Goal: Task Accomplishment & Management: Manage account settings

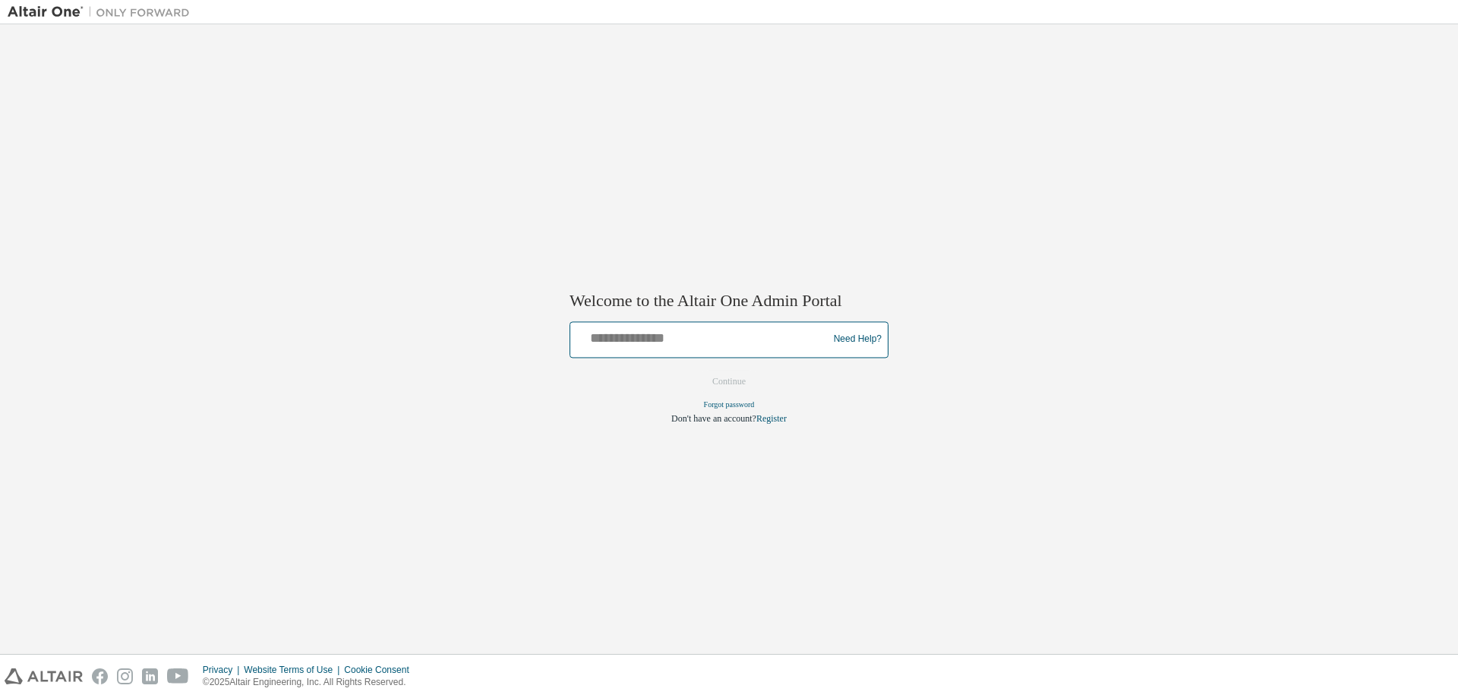
click at [606, 341] on input "text" at bounding box center [702, 336] width 250 height 22
type input "**********"
click at [697, 370] on button "Continue" at bounding box center [729, 381] width 65 height 23
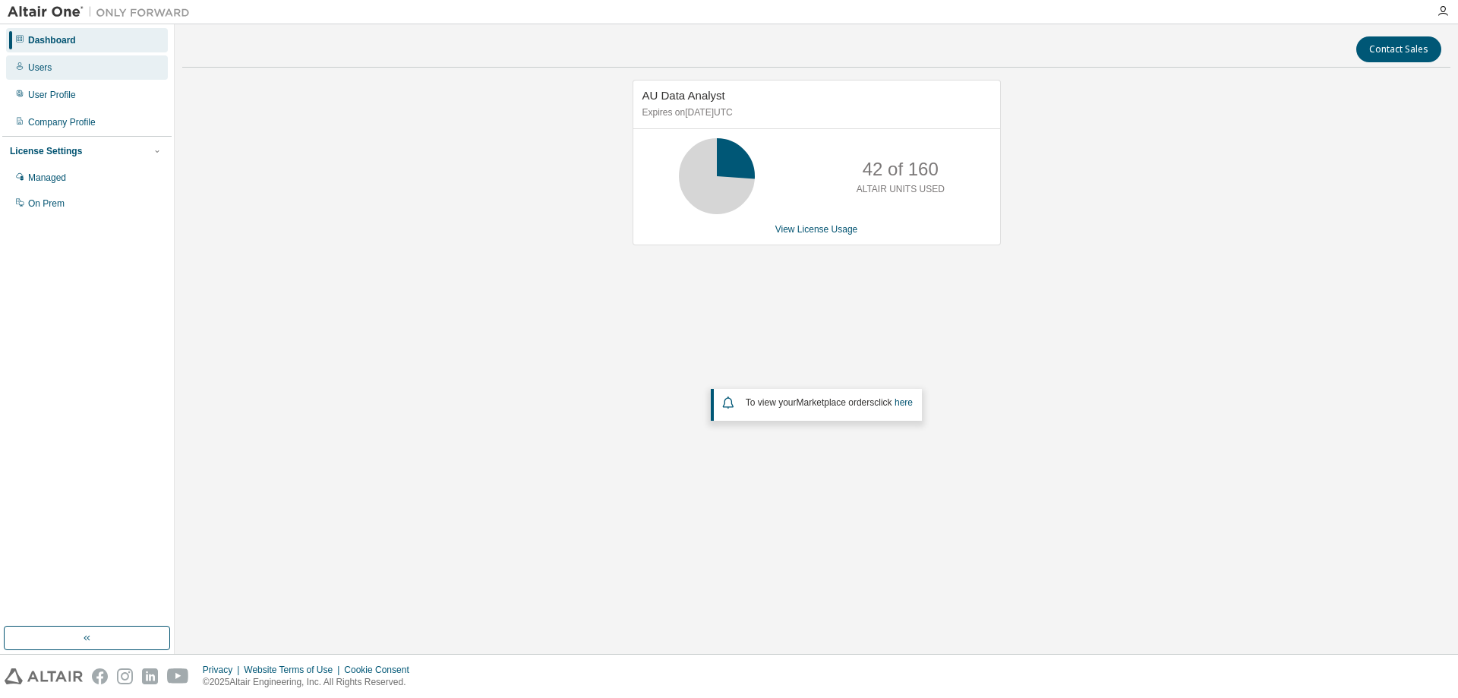
click at [47, 73] on div "Users" at bounding box center [40, 68] width 24 height 12
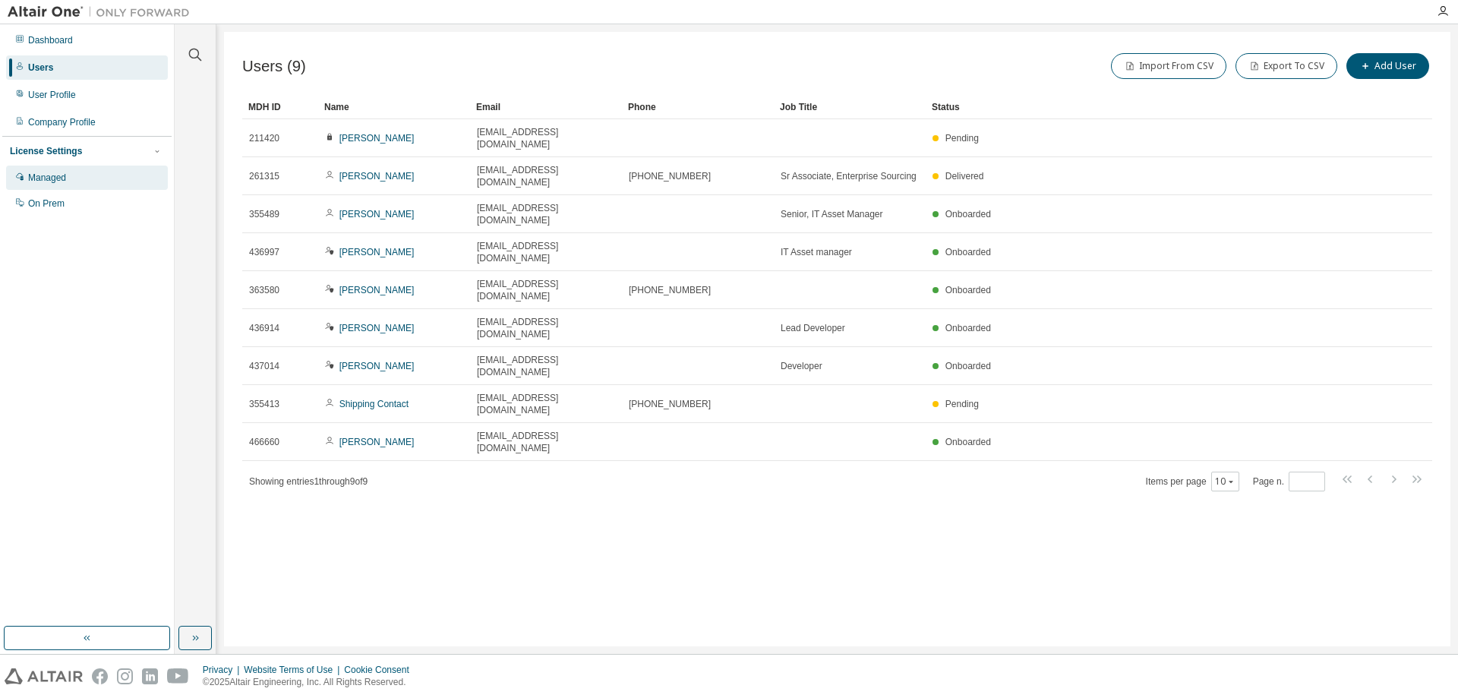
click at [64, 179] on div "Managed" at bounding box center [47, 178] width 38 height 12
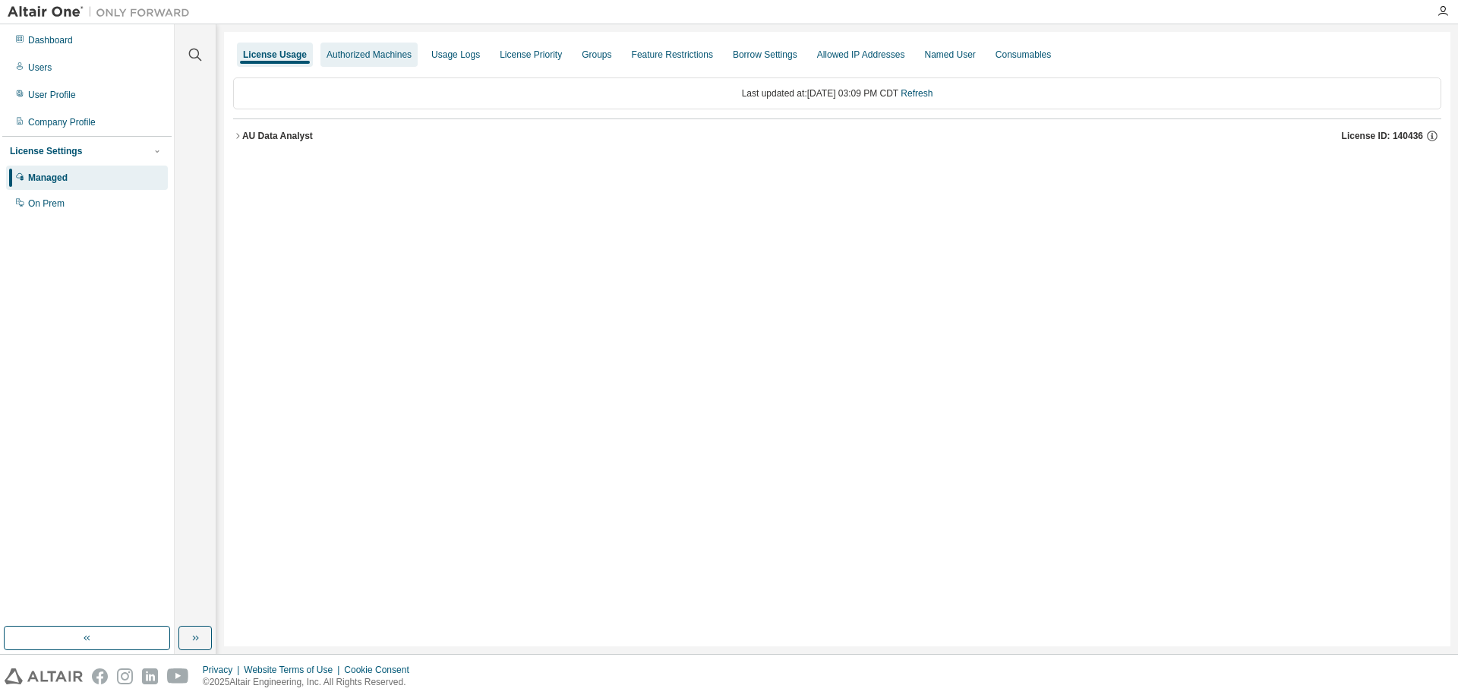
click at [355, 51] on div "Authorized Machines" at bounding box center [369, 55] width 85 height 12
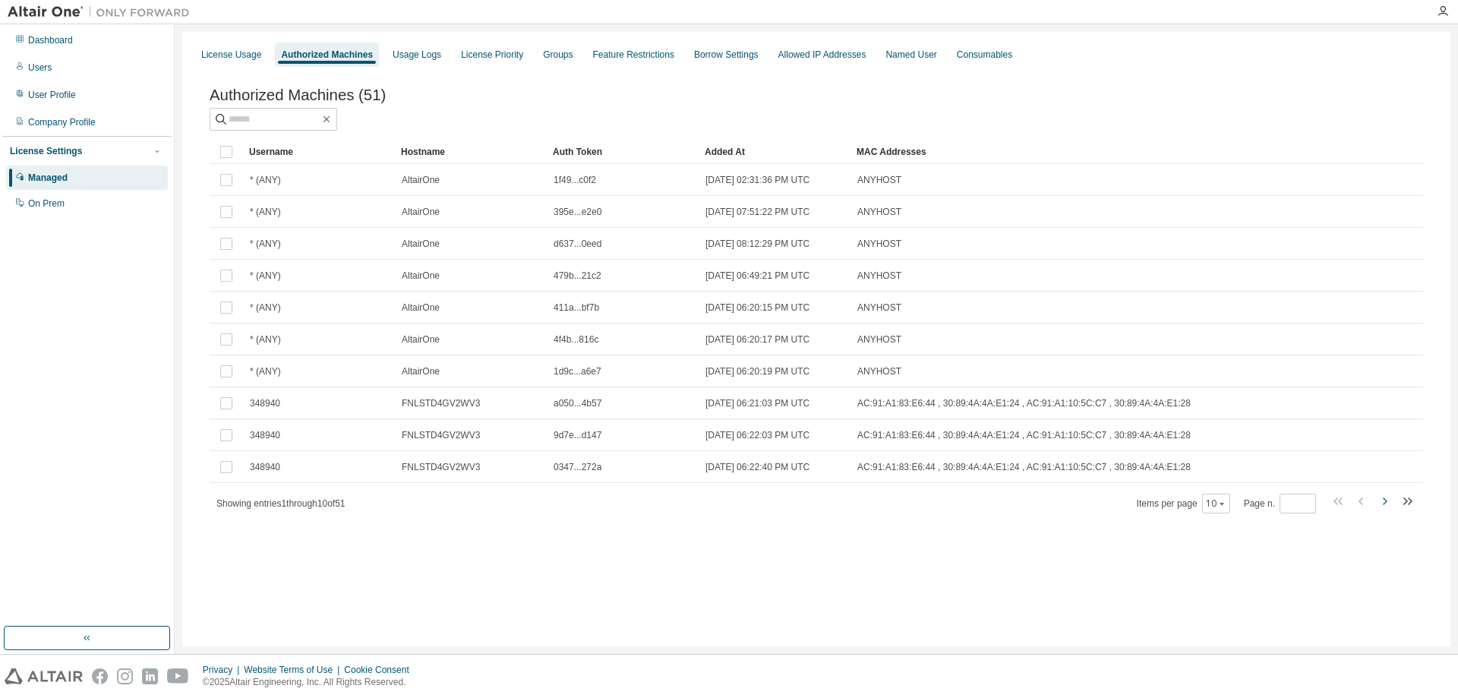
click at [1382, 502] on icon "button" at bounding box center [1385, 501] width 18 height 18
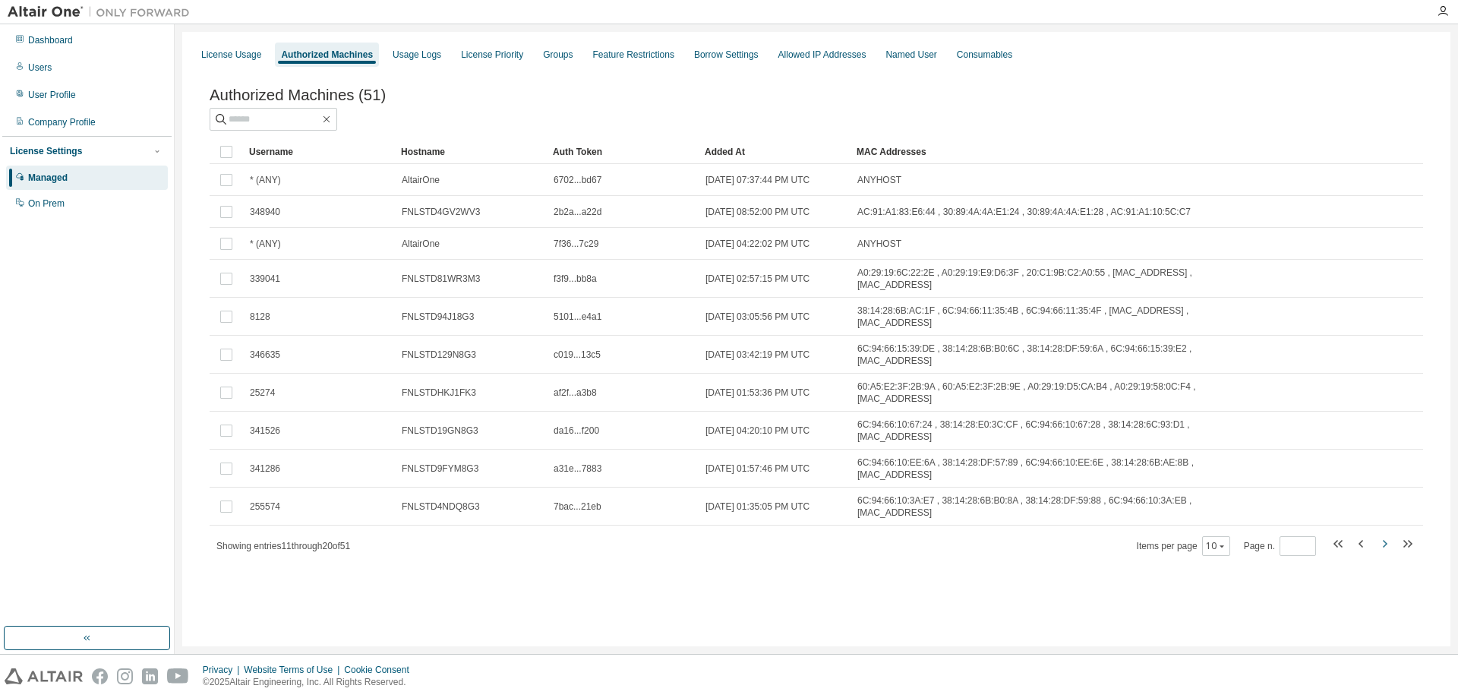
click at [1386, 540] on icon "button" at bounding box center [1385, 544] width 5 height 8
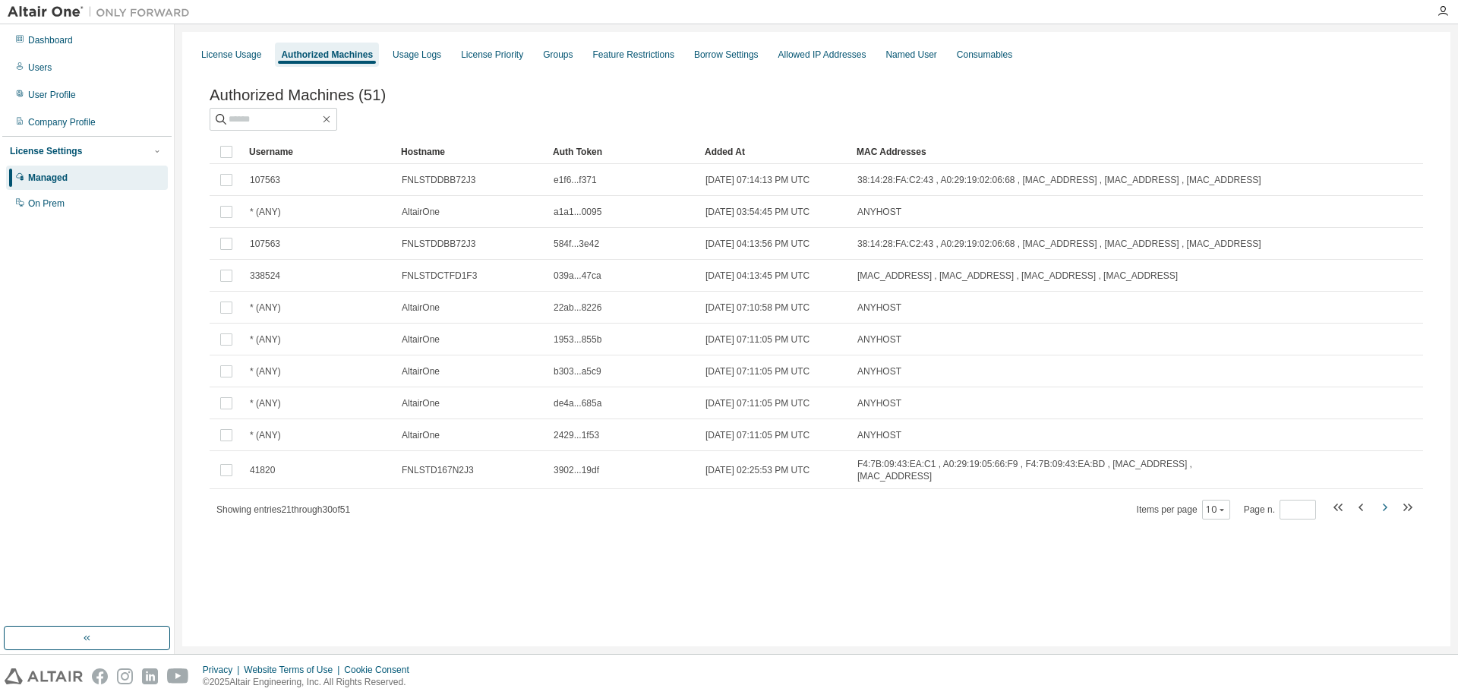
click at [1385, 504] on icon "button" at bounding box center [1385, 508] width 5 height 8
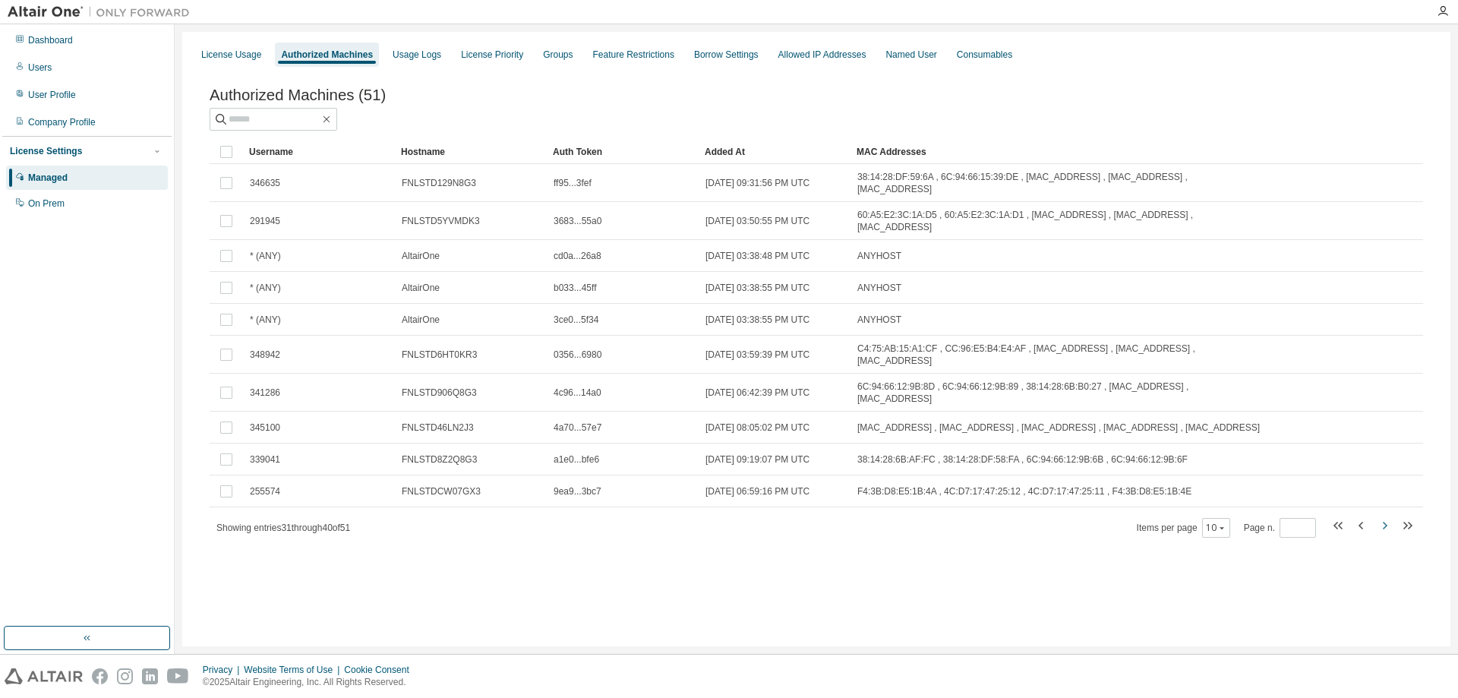
click at [1385, 522] on icon "button" at bounding box center [1385, 526] width 5 height 8
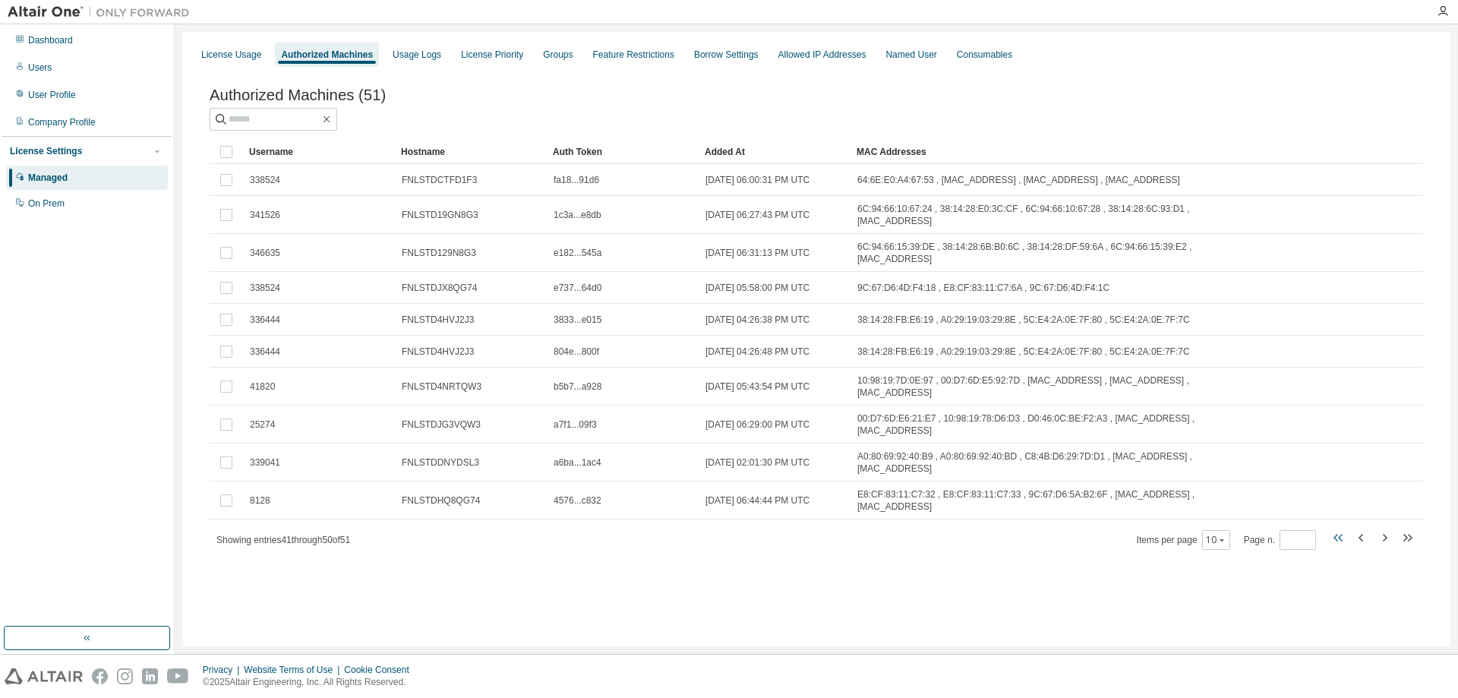
click at [1341, 534] on icon "button" at bounding box center [1340, 538] width 5 height 8
type input "*"
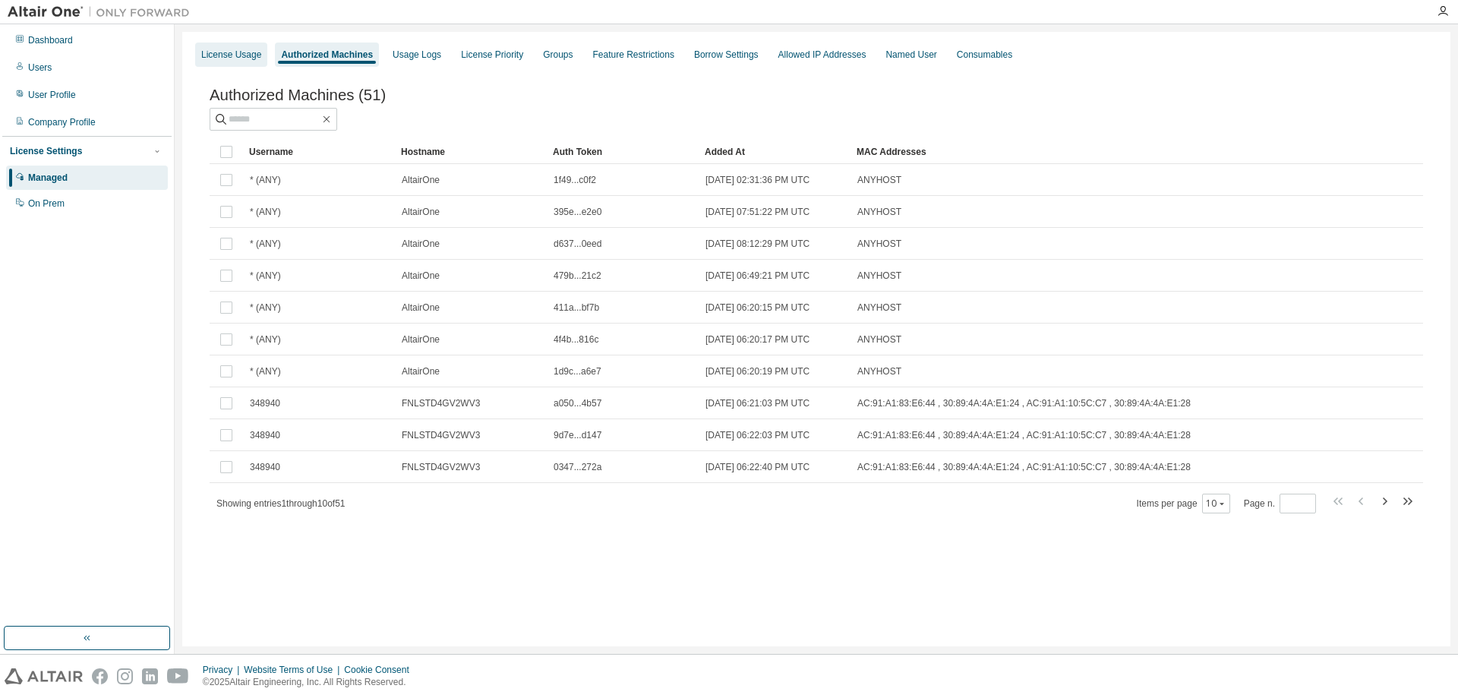
click at [227, 59] on div "License Usage" at bounding box center [231, 55] width 60 height 12
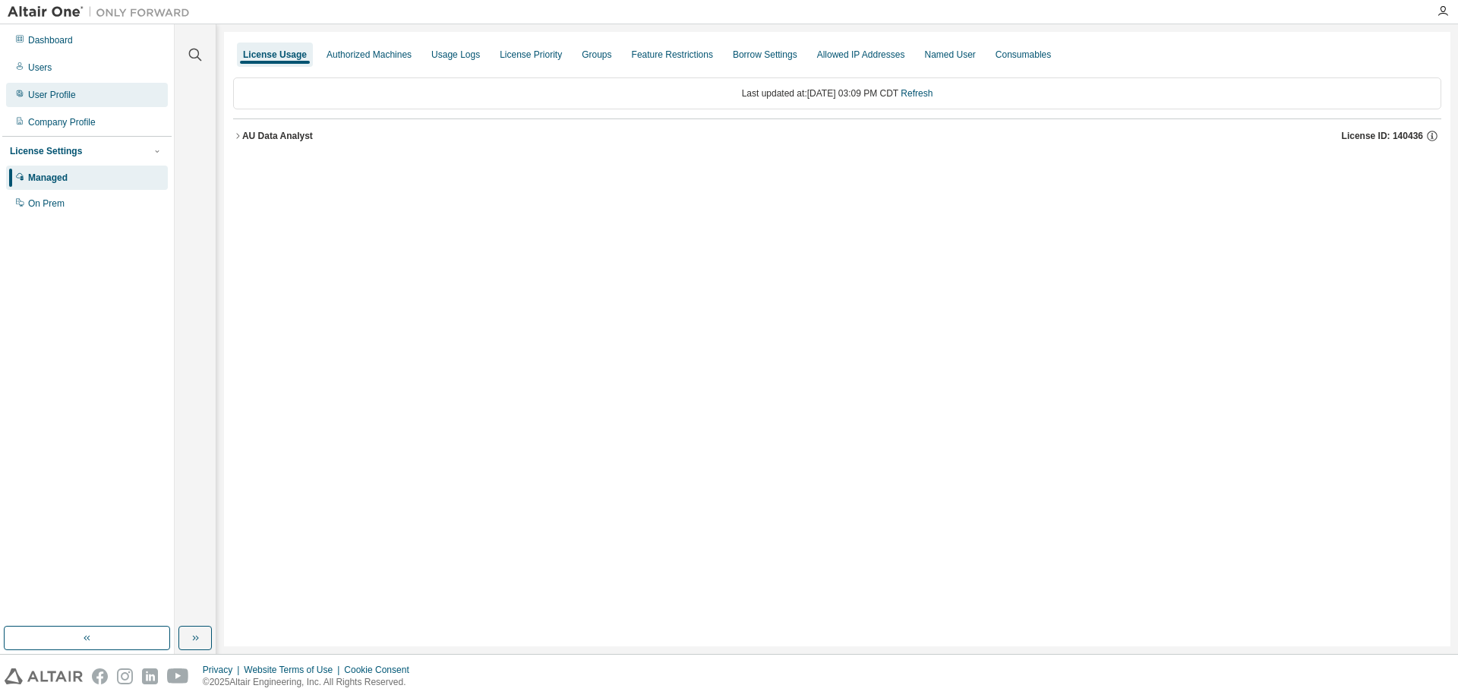
click at [36, 90] on div "User Profile" at bounding box center [52, 95] width 48 height 12
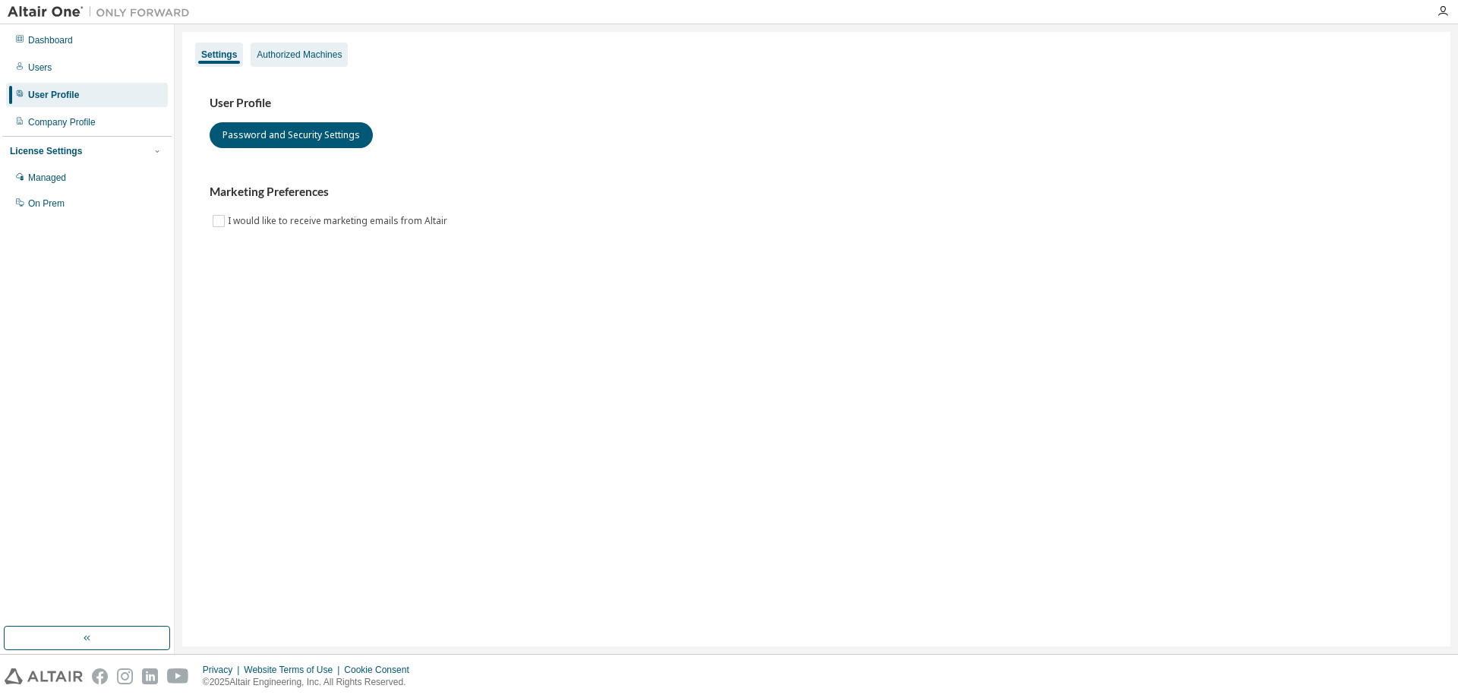
click at [278, 48] on div "Authorized Machines" at bounding box center [299, 55] width 97 height 24
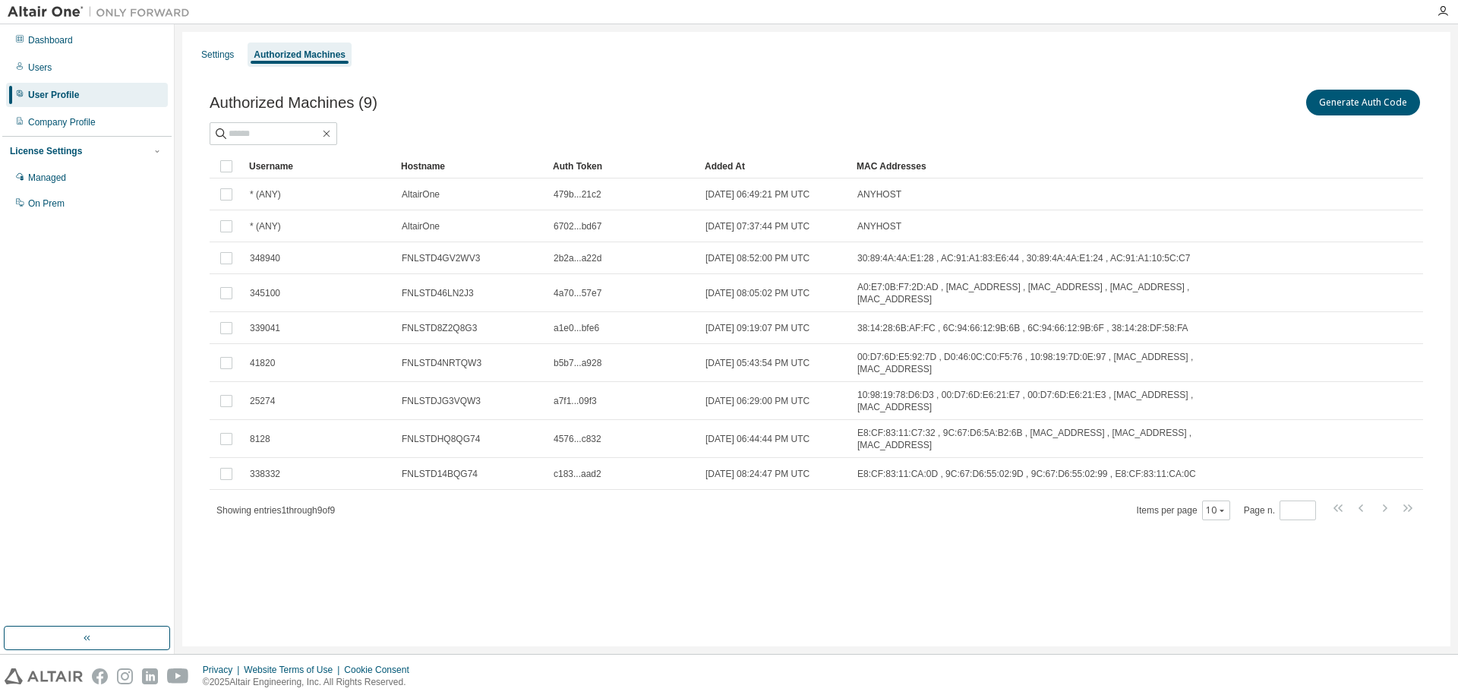
click at [567, 71] on div "Authorized Machines (9) Generate Auth Code Clear Load Save Save As Field Operat…" at bounding box center [816, 314] width 1250 height 492
click at [261, 543] on div "Settings Authorized Machines Authorized Machines (9) Generate Auth Code Clear L…" at bounding box center [816, 339] width 1269 height 615
click at [1361, 98] on button "Generate Auth Code" at bounding box center [1363, 103] width 114 height 26
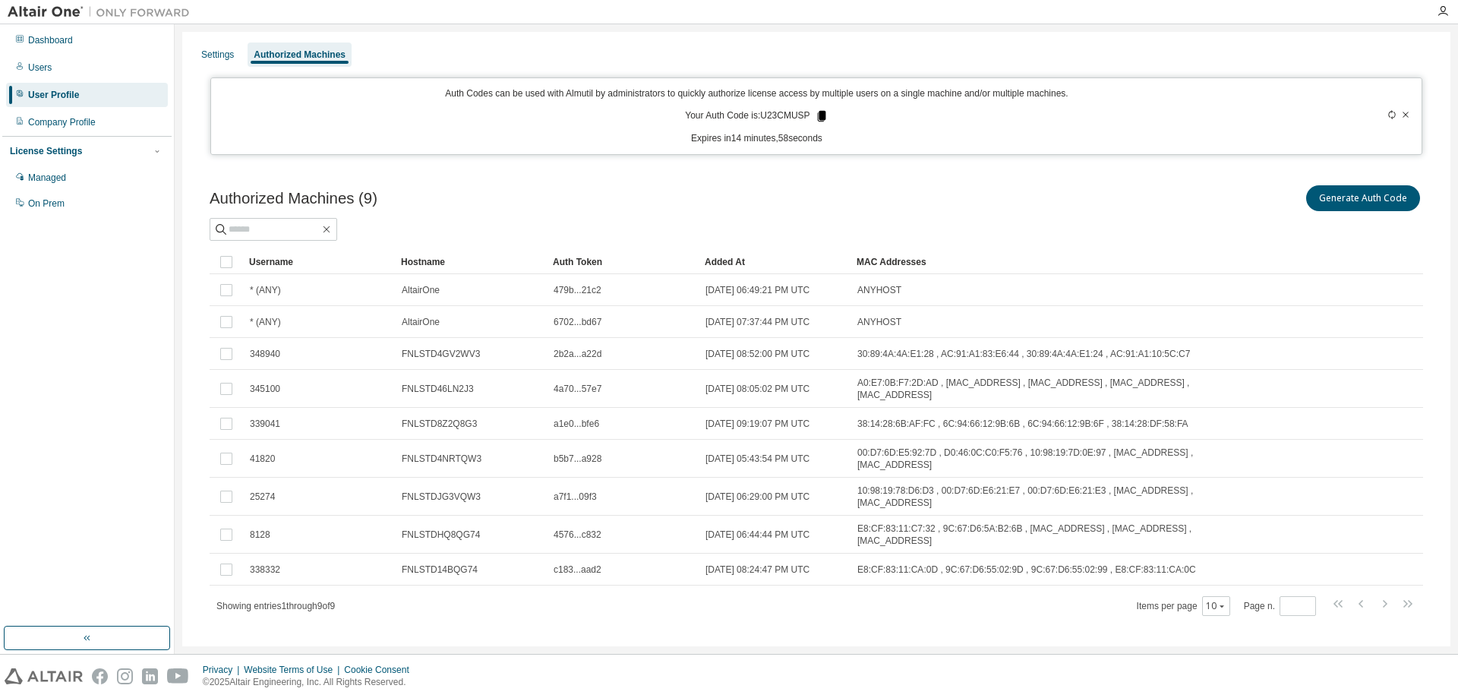
click at [821, 115] on icon at bounding box center [821, 116] width 8 height 11
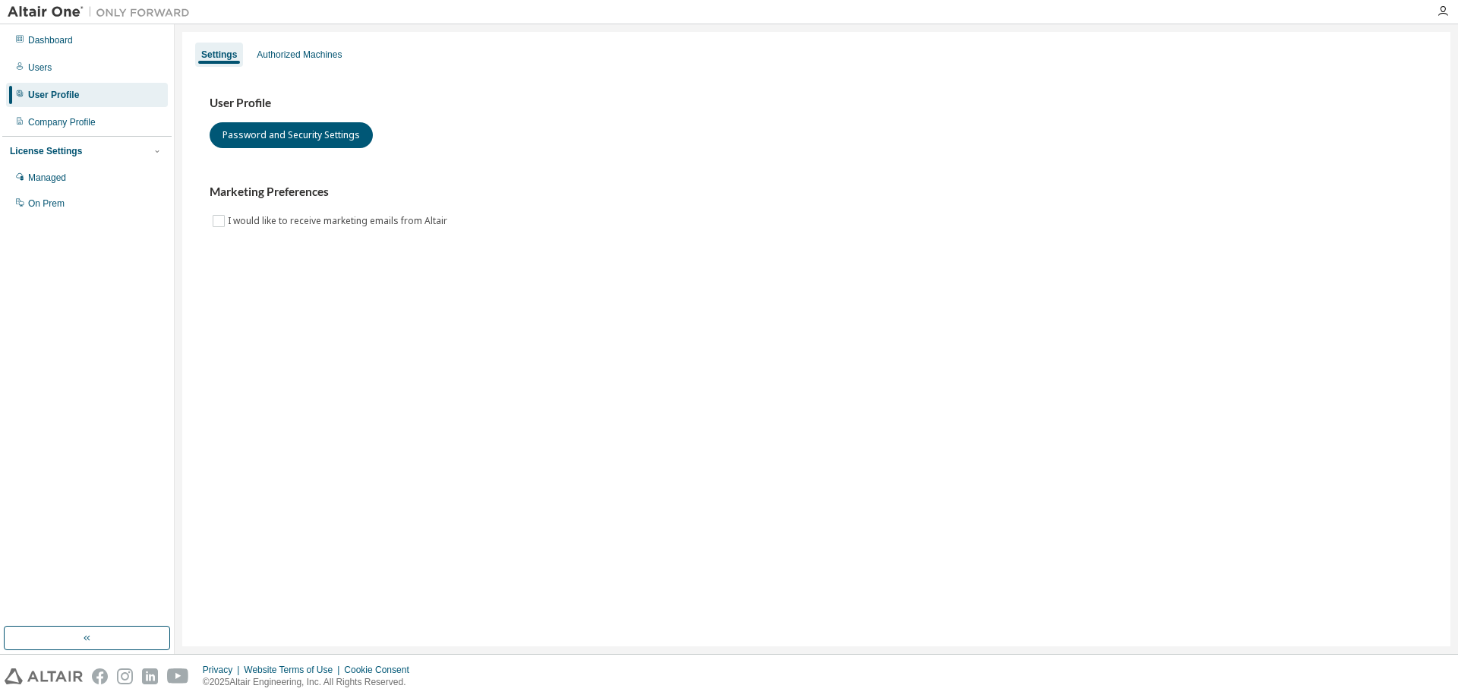
click at [44, 90] on div "User Profile" at bounding box center [53, 95] width 51 height 12
click at [288, 55] on div "Authorized Machines" at bounding box center [299, 55] width 85 height 12
